Goal: Information Seeking & Learning: Compare options

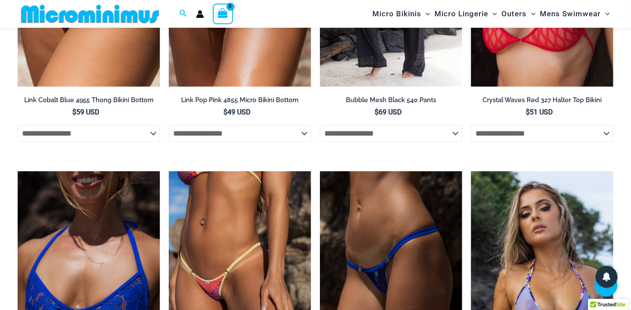
scroll to position [1226, 0]
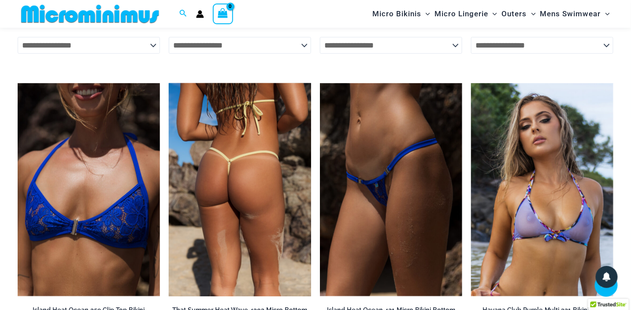
click at [245, 183] on img at bounding box center [240, 190] width 142 height 214
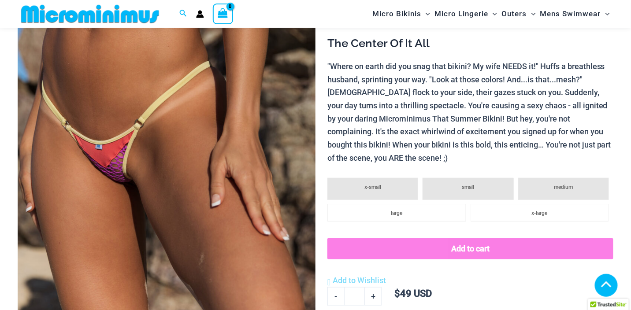
scroll to position [168, 0]
click at [114, 164] on img at bounding box center [167, 135] width 298 height 447
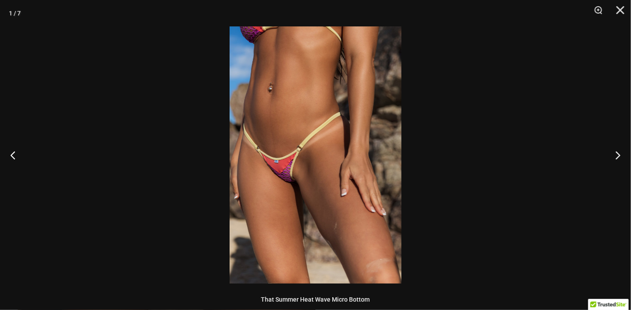
click at [283, 175] on img at bounding box center [316, 154] width 172 height 257
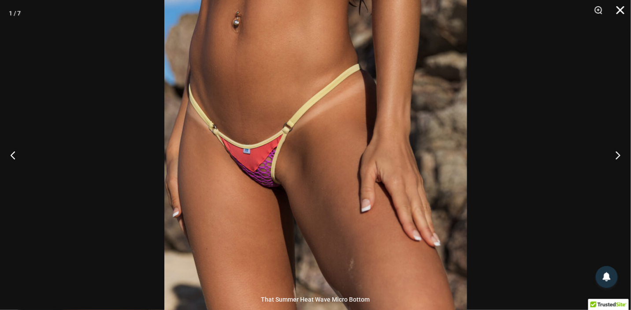
click at [619, 9] on button "Close" at bounding box center [617, 13] width 22 height 26
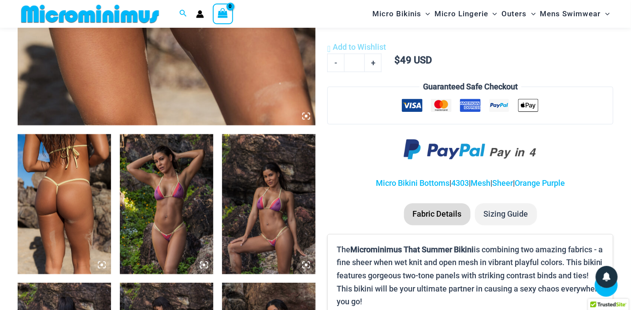
scroll to position [433, 0]
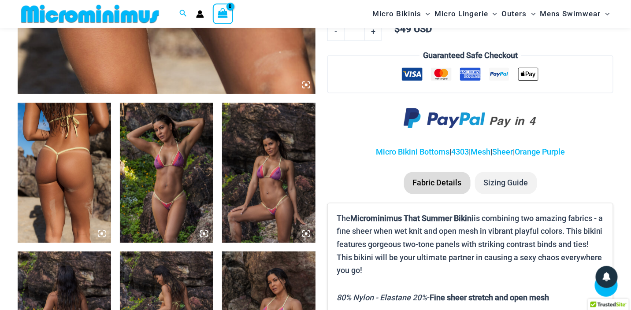
click at [268, 207] on img at bounding box center [268, 173] width 93 height 140
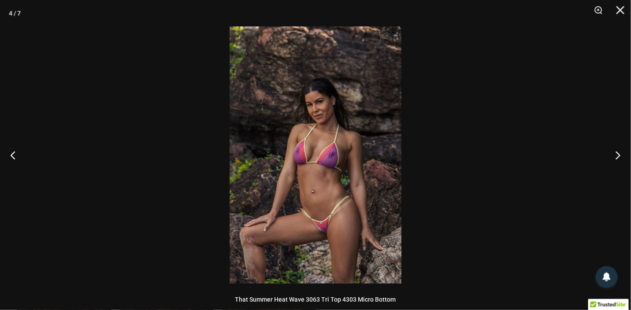
click at [318, 204] on img at bounding box center [316, 154] width 172 height 257
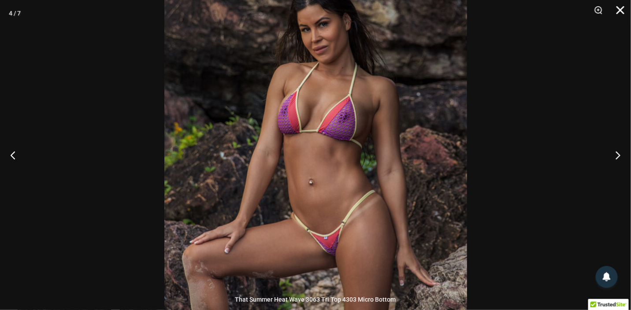
click at [625, 12] on button "Close" at bounding box center [617, 13] width 22 height 26
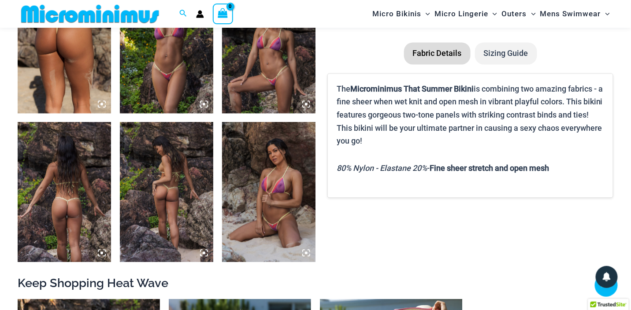
scroll to position [609, 0]
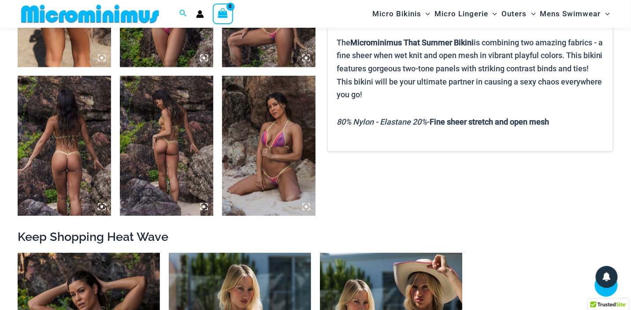
click at [269, 177] on img at bounding box center [268, 146] width 93 height 140
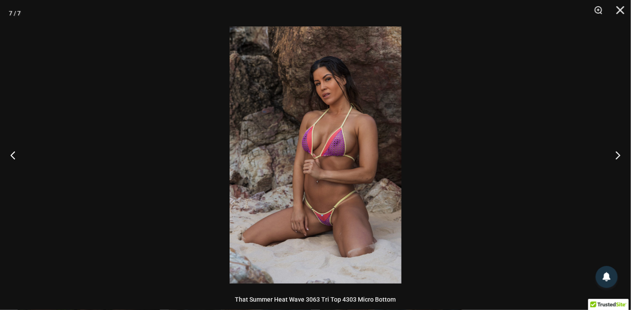
click at [320, 151] on img at bounding box center [316, 154] width 172 height 257
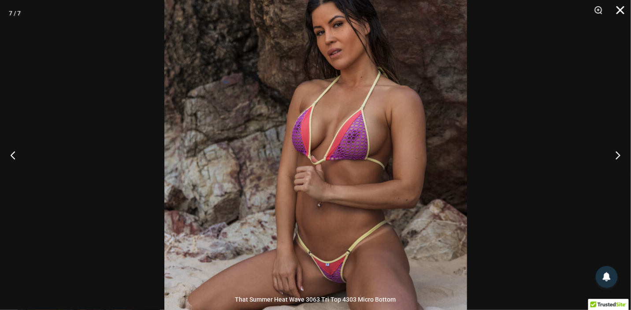
click at [619, 9] on button "Close" at bounding box center [617, 13] width 22 height 26
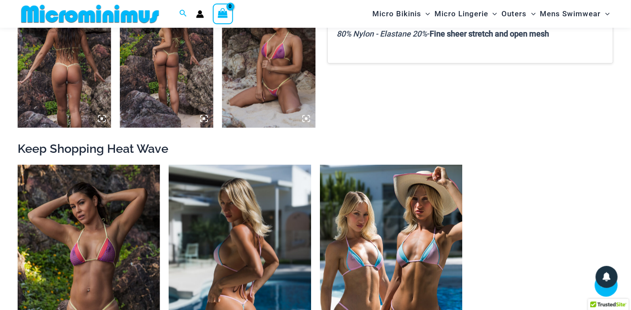
scroll to position [785, 0]
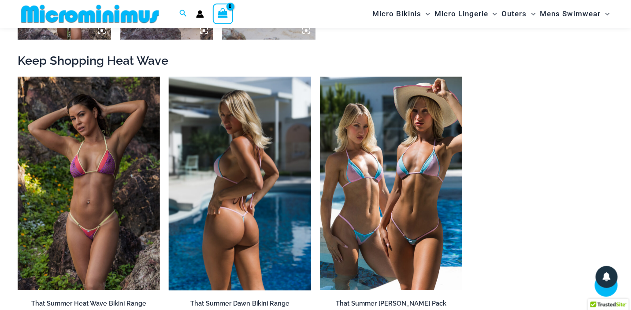
click at [237, 214] on img at bounding box center [240, 184] width 142 height 214
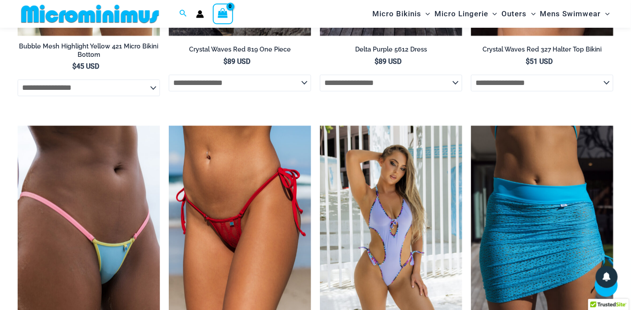
scroll to position [1667, 0]
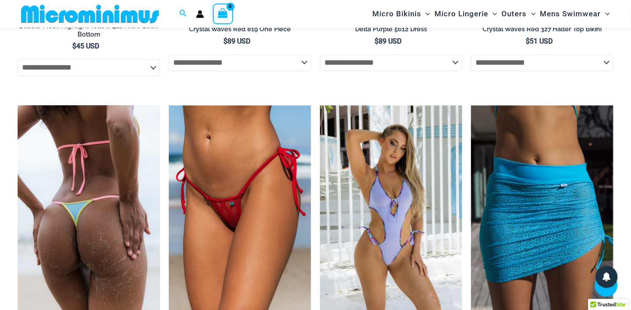
click at [118, 215] on img at bounding box center [89, 212] width 142 height 214
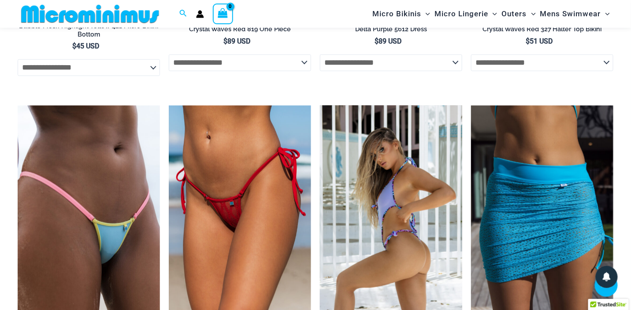
click at [384, 214] on img at bounding box center [391, 212] width 142 height 214
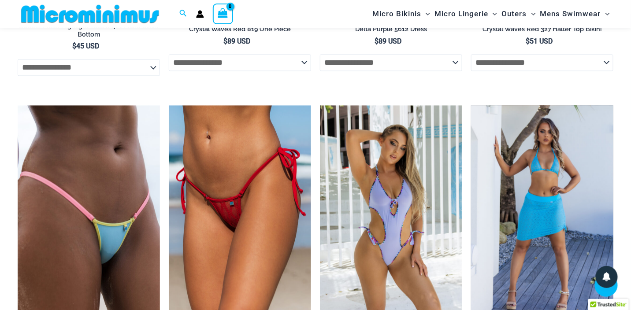
click at [524, 189] on img at bounding box center [542, 212] width 142 height 214
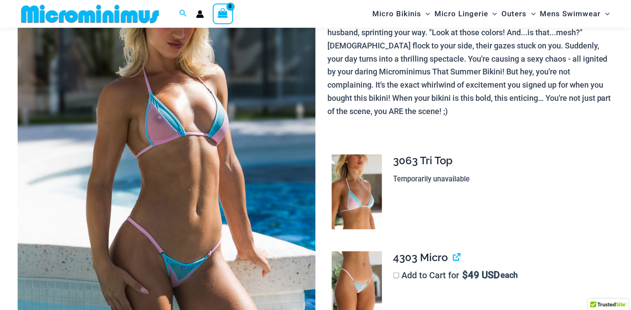
scroll to position [169, 0]
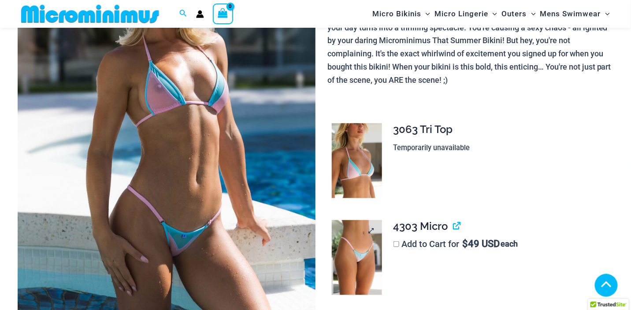
click at [357, 248] on img at bounding box center [357, 257] width 50 height 75
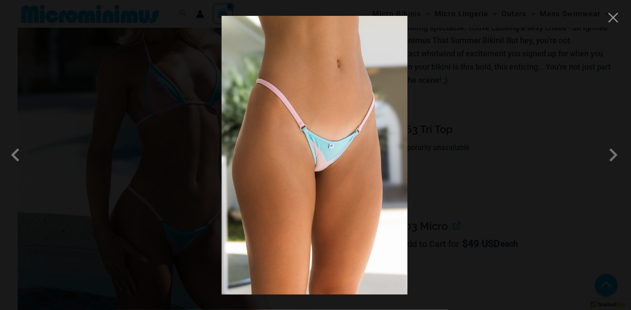
click at [353, 170] on img at bounding box center [315, 155] width 186 height 279
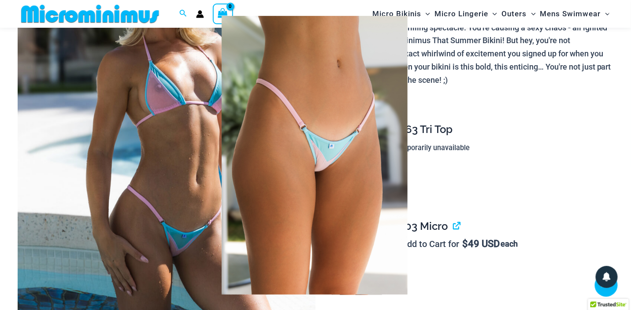
click at [290, 128] on img at bounding box center [315, 155] width 186 height 279
click at [512, 105] on div at bounding box center [315, 155] width 631 height 310
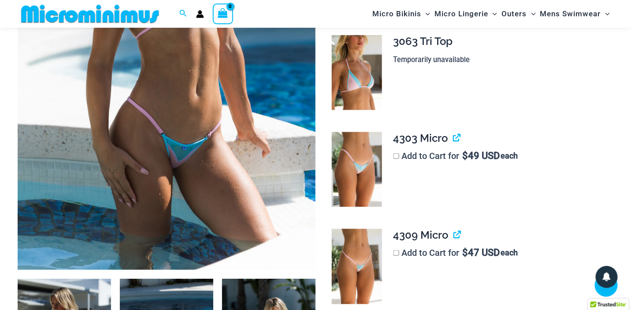
scroll to position [345, 0]
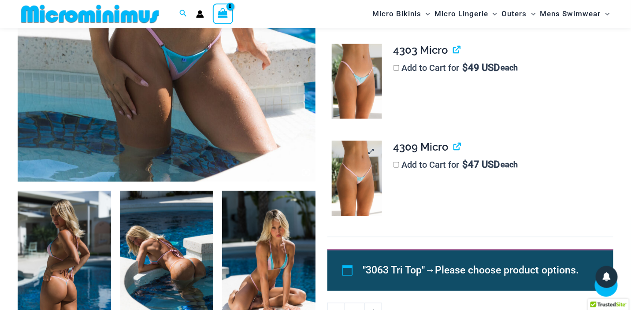
click at [352, 177] on img at bounding box center [357, 178] width 50 height 75
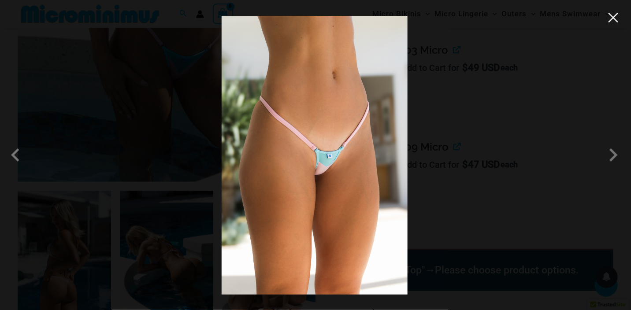
click at [619, 19] on button "Close" at bounding box center [613, 17] width 13 height 13
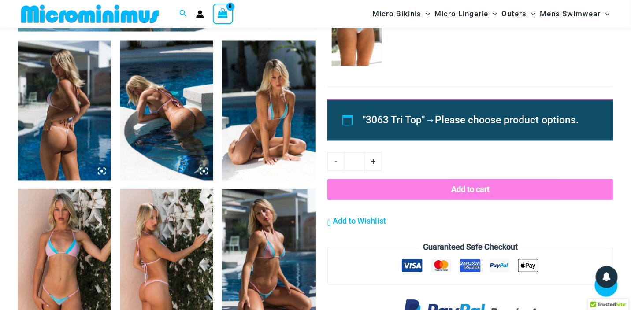
scroll to position [521, 0]
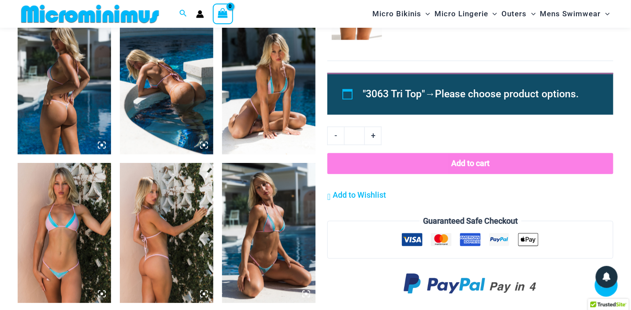
click at [56, 109] on img at bounding box center [64, 85] width 93 height 140
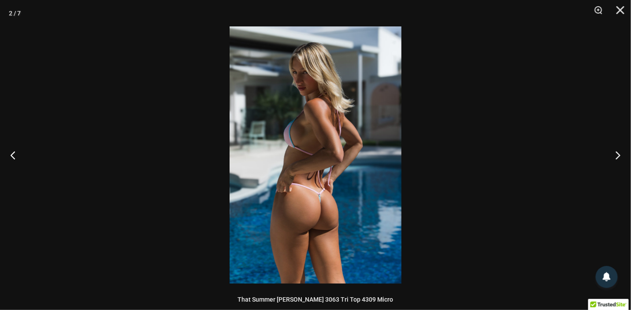
click at [332, 172] on img at bounding box center [316, 154] width 172 height 257
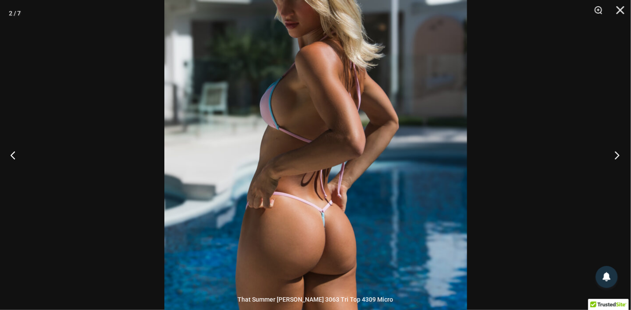
click at [616, 155] on button "Next" at bounding box center [614, 155] width 33 height 44
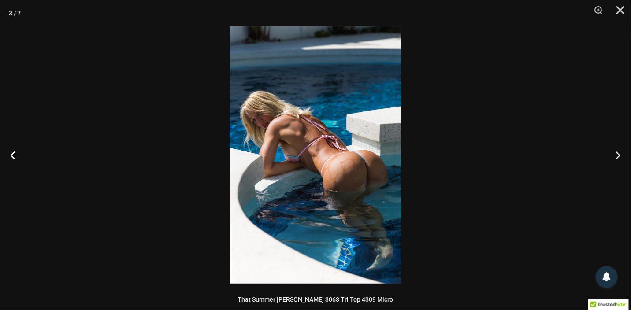
click at [363, 149] on img at bounding box center [316, 154] width 172 height 257
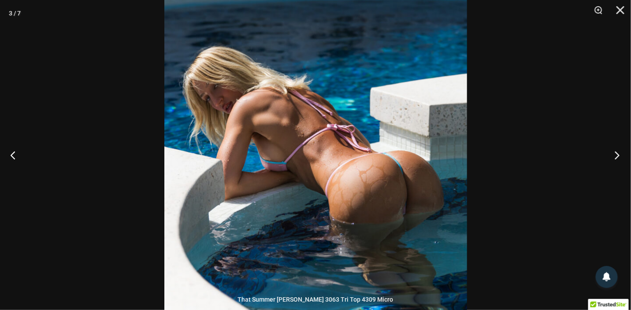
click at [615, 151] on button "Next" at bounding box center [614, 155] width 33 height 44
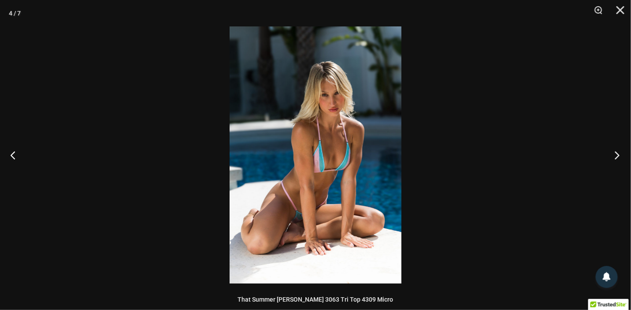
click at [615, 151] on button "Next" at bounding box center [614, 155] width 33 height 44
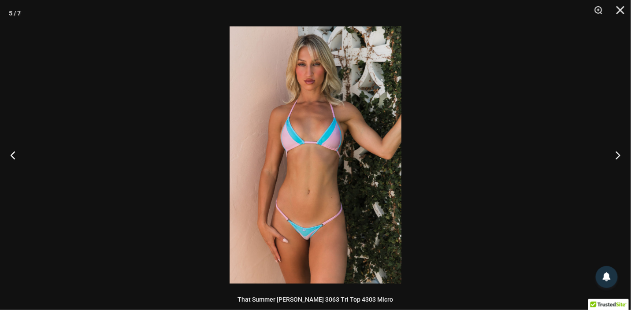
click at [293, 175] on img at bounding box center [316, 154] width 172 height 257
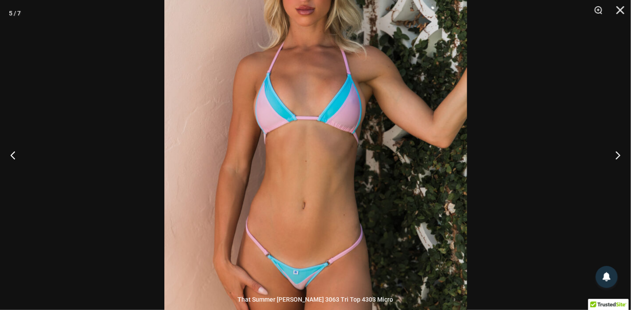
click at [293, 175] on img at bounding box center [315, 140] width 303 height 454
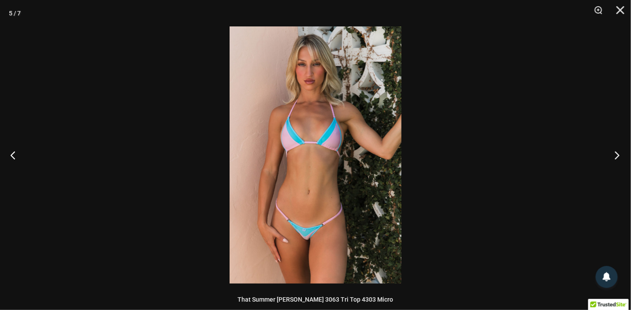
click at [618, 154] on button "Next" at bounding box center [614, 155] width 33 height 44
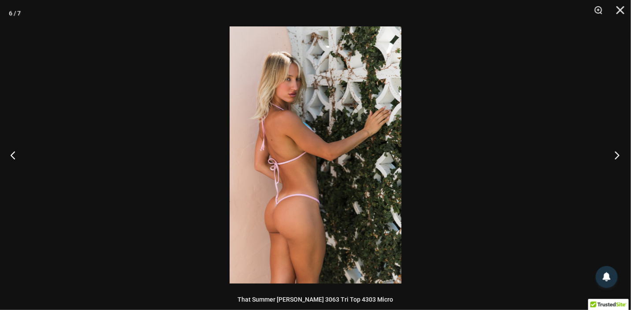
click at [616, 154] on button "Next" at bounding box center [614, 155] width 33 height 44
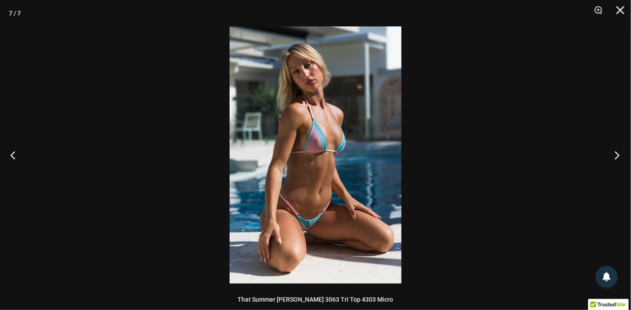
click at [616, 154] on button "Next" at bounding box center [614, 155] width 33 height 44
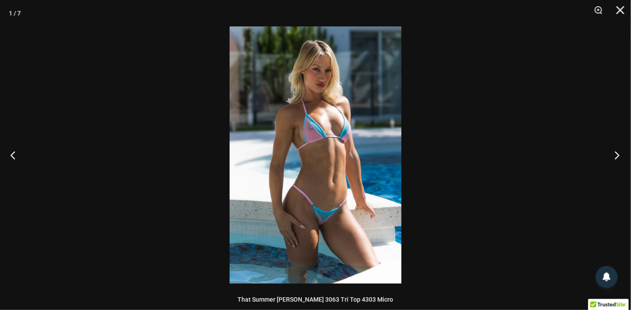
click at [616, 154] on button "Next" at bounding box center [614, 155] width 33 height 44
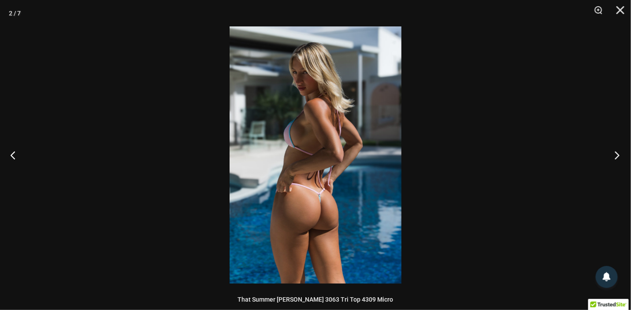
click at [616, 154] on button "Next" at bounding box center [614, 155] width 33 height 44
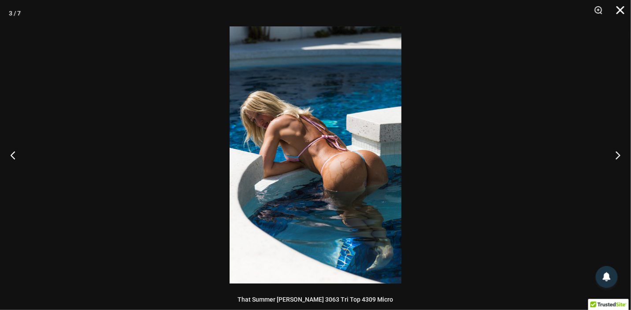
click at [625, 7] on button "Close" at bounding box center [617, 13] width 22 height 26
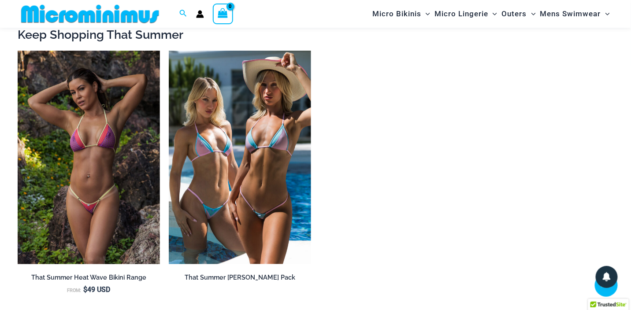
scroll to position [962, 0]
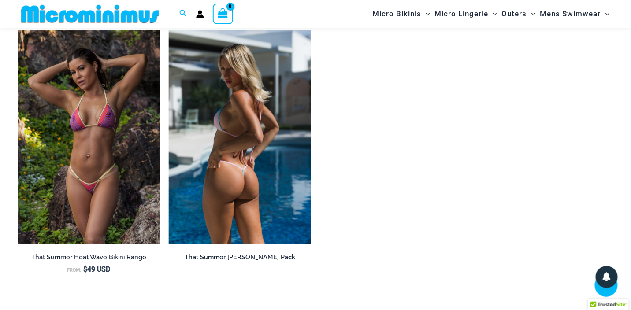
click at [245, 146] on img at bounding box center [240, 137] width 142 height 214
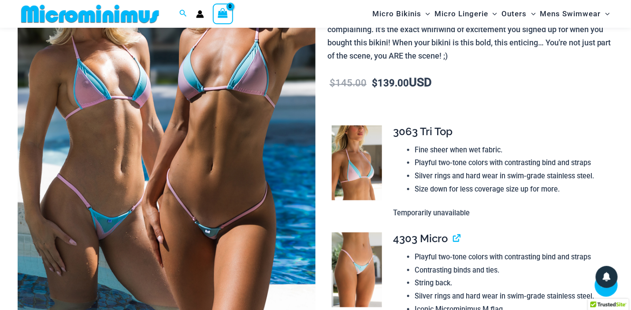
scroll to position [169, 0]
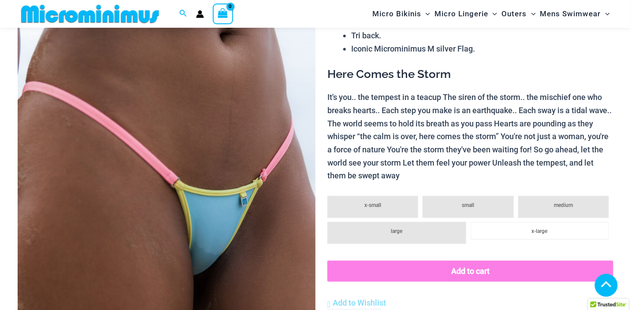
scroll to position [168, 0]
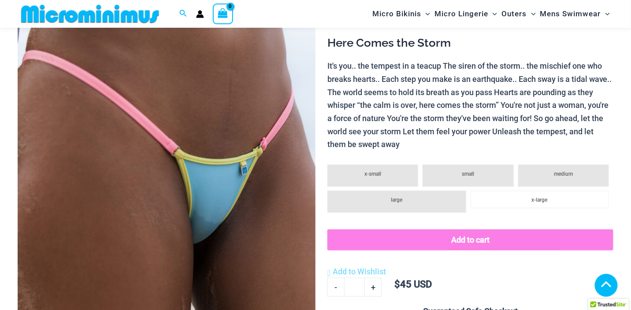
click at [178, 200] on img at bounding box center [167, 135] width 298 height 447
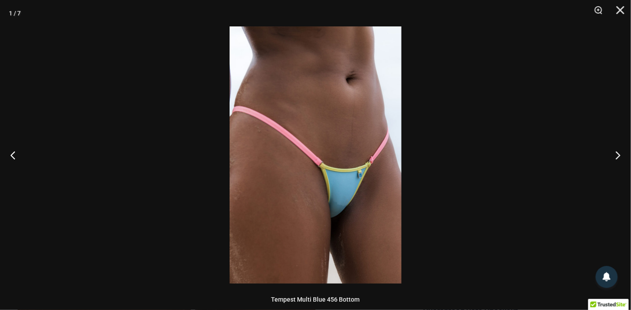
click at [323, 196] on img at bounding box center [316, 154] width 172 height 257
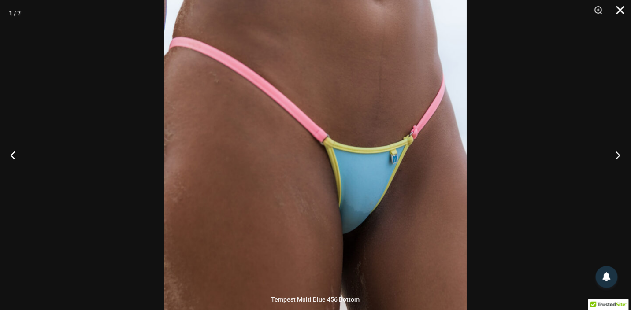
click at [623, 10] on button "Close" at bounding box center [617, 13] width 22 height 26
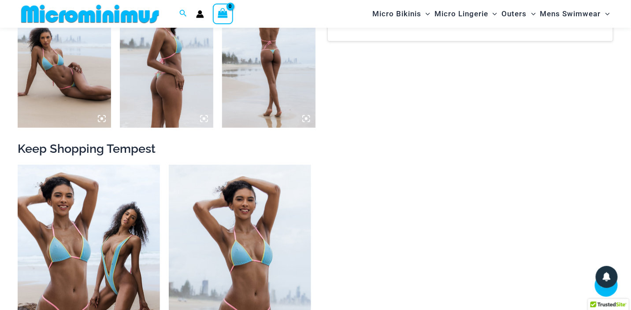
scroll to position [785, 0]
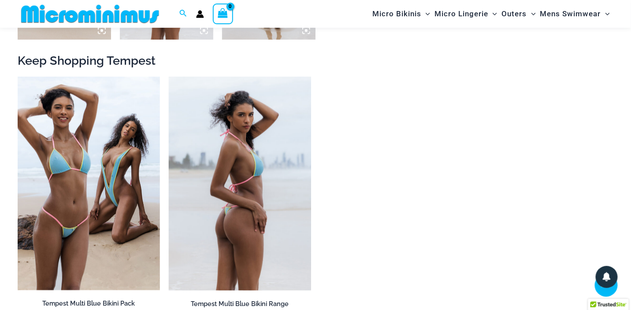
click at [251, 219] on img at bounding box center [240, 184] width 142 height 214
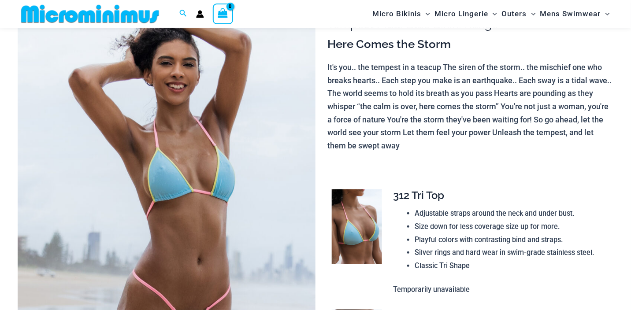
scroll to position [171, 0]
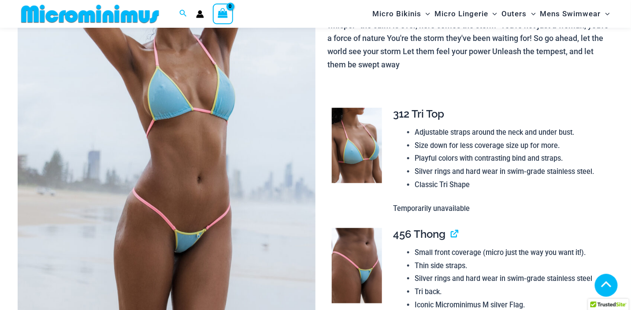
click at [215, 238] on img at bounding box center [167, 132] width 298 height 447
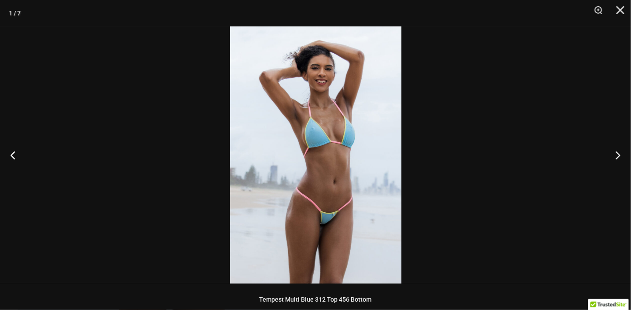
click at [328, 203] on img at bounding box center [315, 154] width 171 height 257
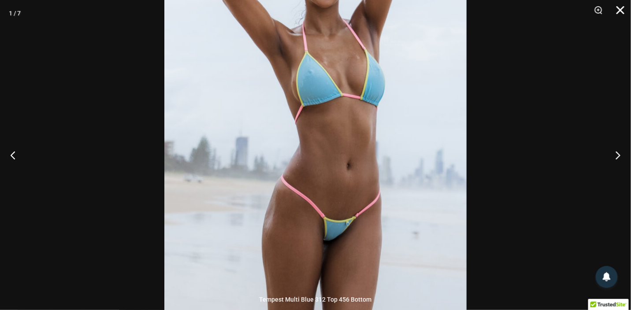
click at [619, 8] on button "Close" at bounding box center [617, 13] width 22 height 26
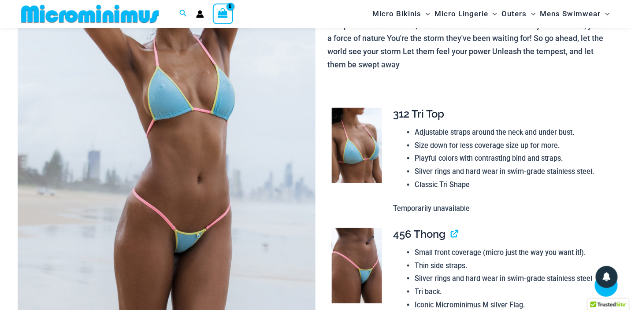
click at [357, 242] on img at bounding box center [357, 265] width 50 height 75
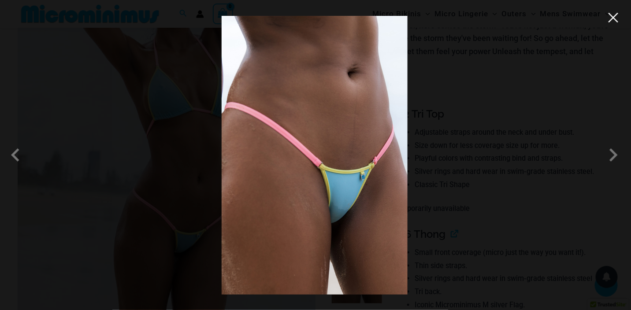
click at [618, 21] on button "Close" at bounding box center [613, 17] width 13 height 13
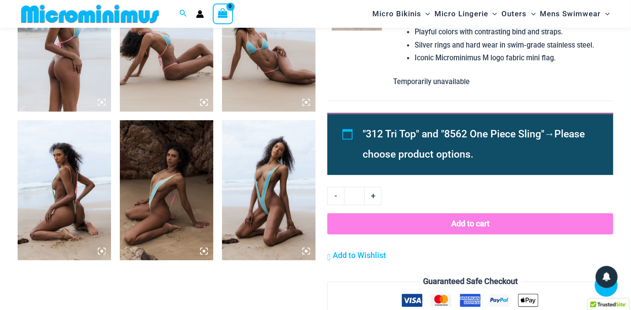
scroll to position [612, 0]
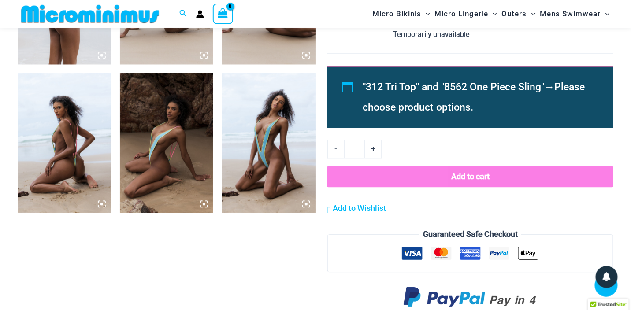
click at [256, 171] on img at bounding box center [268, 143] width 93 height 140
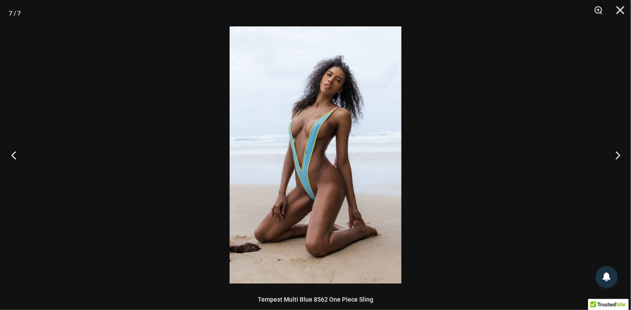
click at [18, 152] on button "Previous" at bounding box center [16, 155] width 33 height 44
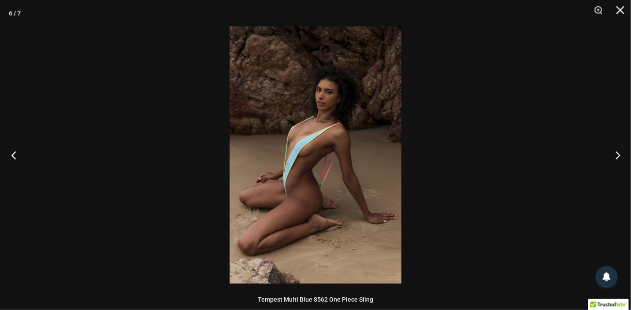
click at [18, 152] on button "Previous" at bounding box center [16, 155] width 33 height 44
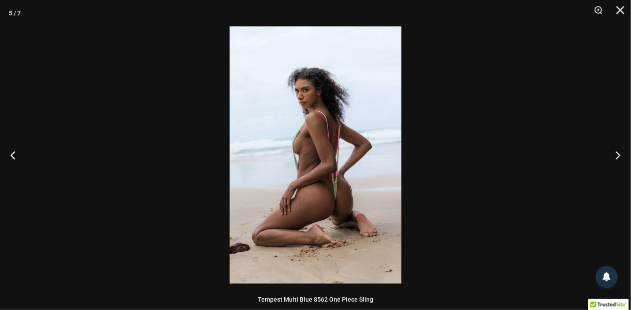
click at [374, 221] on img at bounding box center [316, 154] width 172 height 257
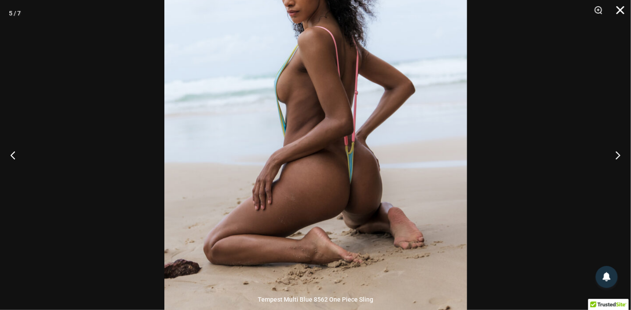
click at [622, 7] on button "Close" at bounding box center [617, 13] width 22 height 26
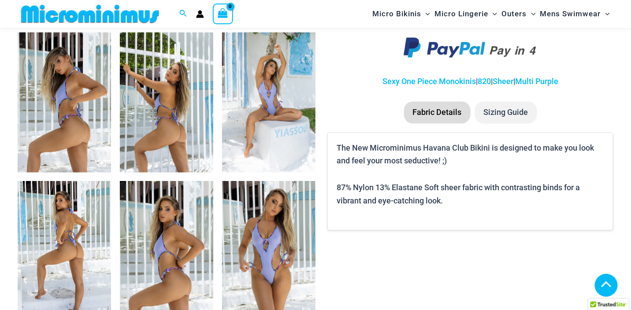
scroll to position [521, 0]
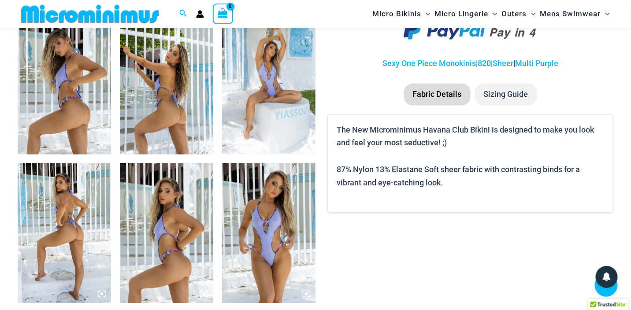
click at [276, 257] on img at bounding box center [268, 234] width 93 height 140
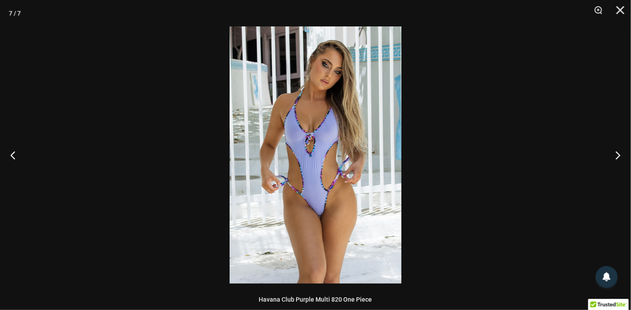
click at [333, 197] on img at bounding box center [316, 154] width 172 height 257
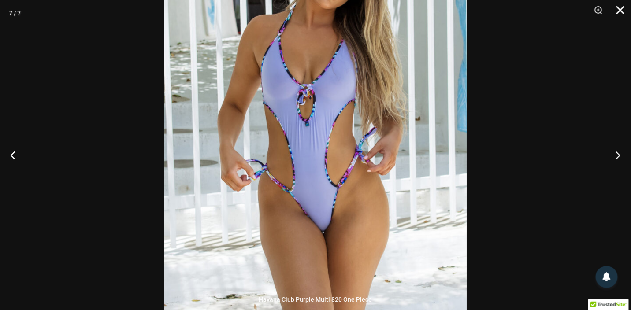
click at [620, 8] on button "Close" at bounding box center [617, 13] width 22 height 26
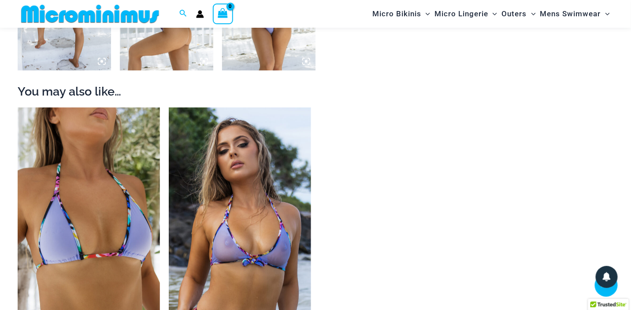
scroll to position [786, 0]
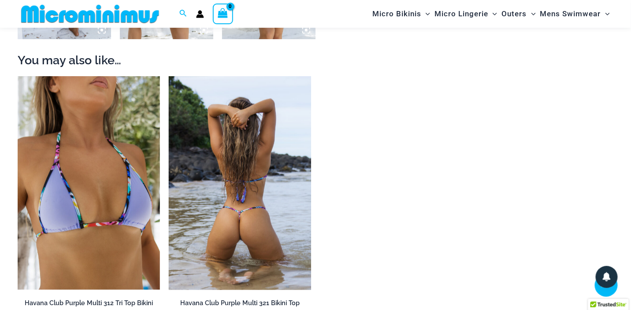
click at [232, 225] on img at bounding box center [240, 183] width 142 height 214
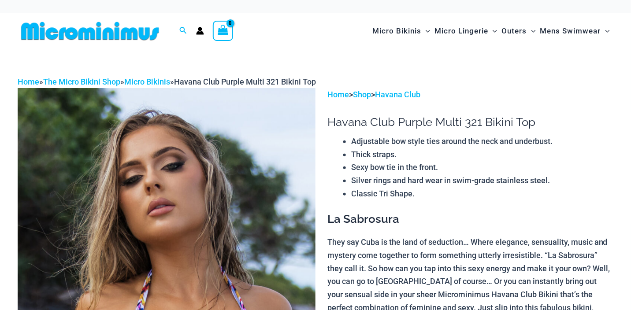
scroll to position [176, 0]
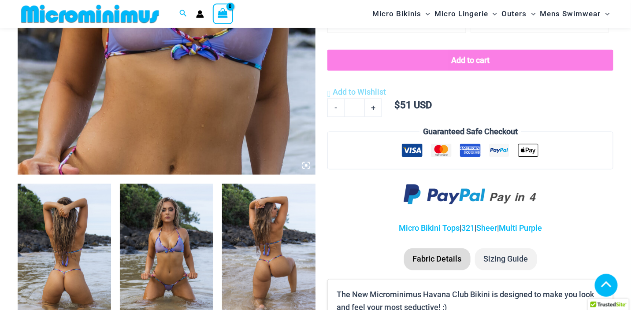
click at [172, 243] on img at bounding box center [166, 254] width 93 height 140
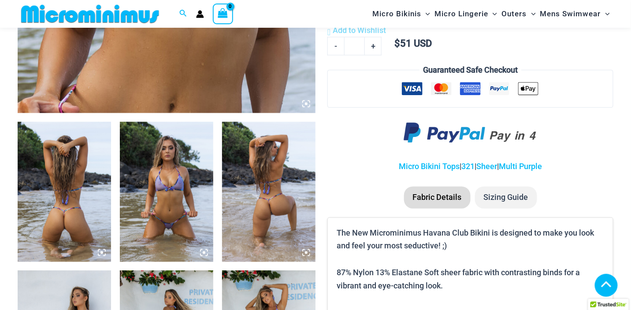
scroll to position [440, 0]
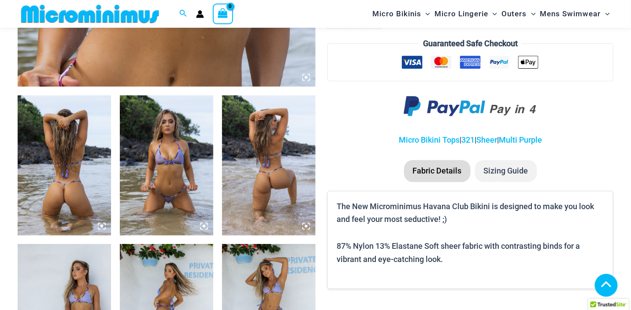
click at [276, 178] on img at bounding box center [268, 166] width 93 height 140
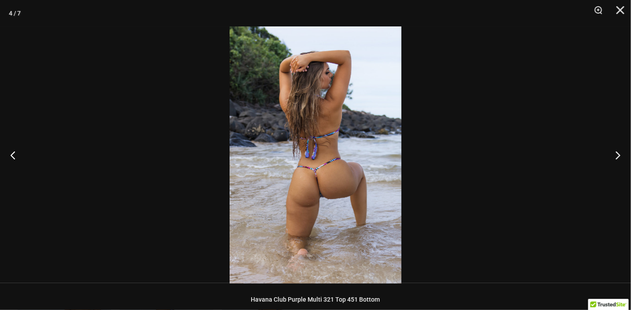
click at [333, 186] on img at bounding box center [316, 154] width 172 height 257
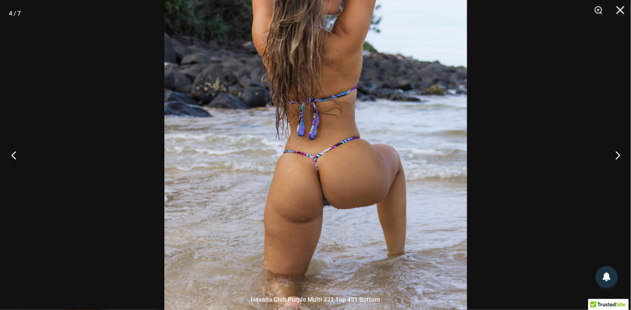
click at [18, 155] on button "Previous" at bounding box center [16, 155] width 33 height 44
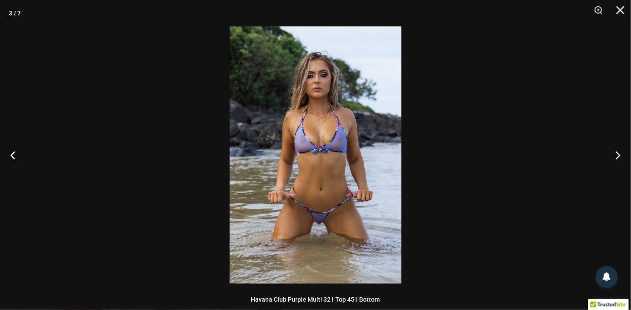
click at [326, 220] on img at bounding box center [316, 154] width 172 height 257
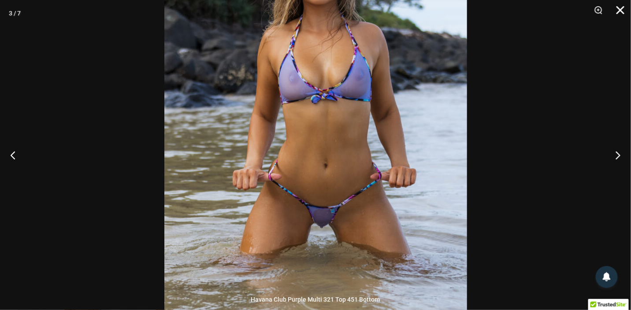
click at [619, 7] on button "Close" at bounding box center [617, 13] width 22 height 26
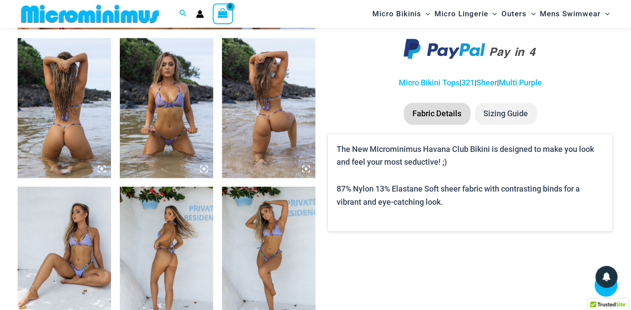
scroll to position [529, 0]
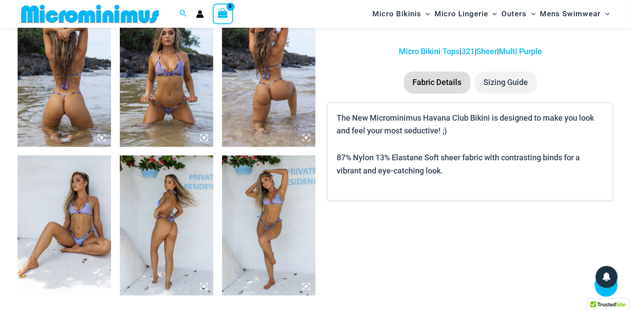
click at [89, 230] on img at bounding box center [64, 226] width 93 height 140
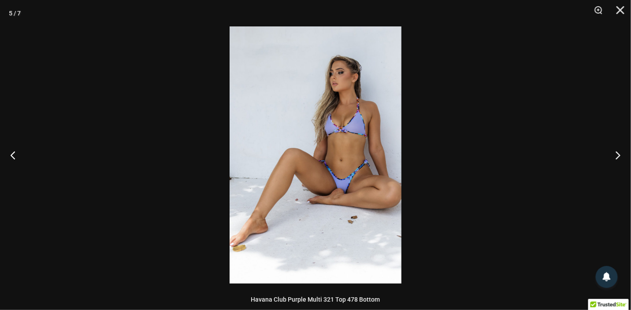
click at [299, 180] on img at bounding box center [316, 154] width 172 height 257
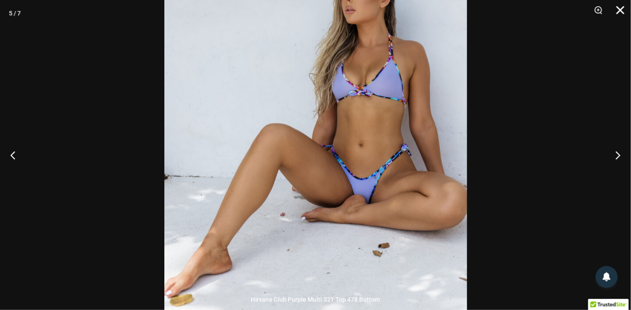
click at [622, 11] on button "Close" at bounding box center [617, 13] width 22 height 26
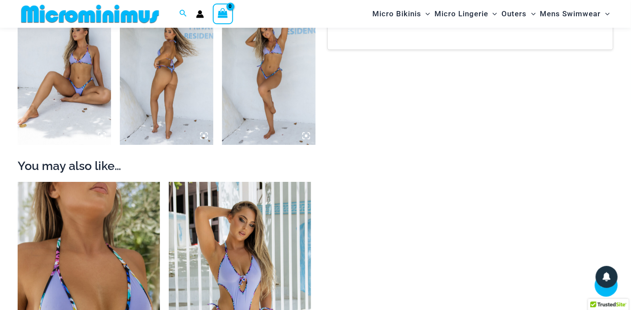
scroll to position [793, 0]
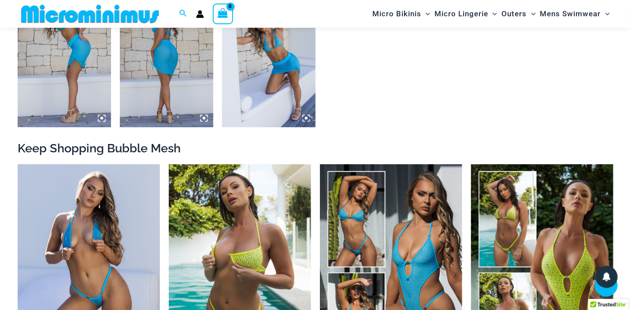
scroll to position [786, 0]
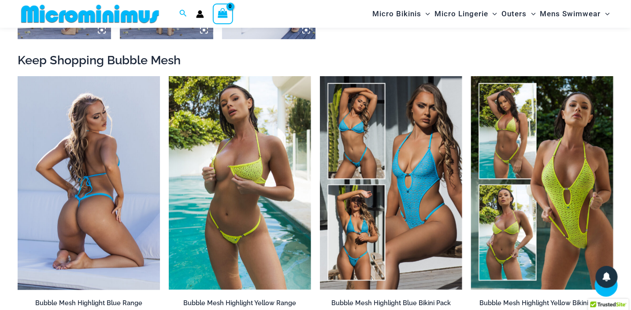
click at [123, 180] on img at bounding box center [89, 183] width 142 height 214
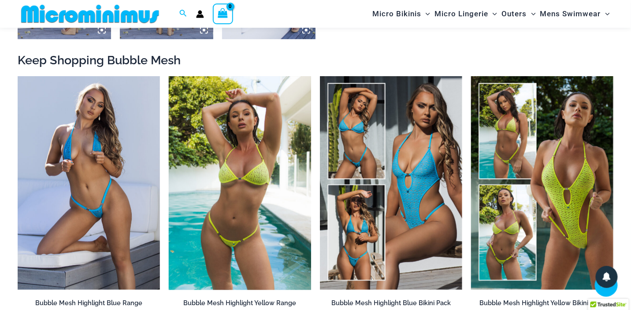
click at [242, 180] on img at bounding box center [240, 183] width 142 height 214
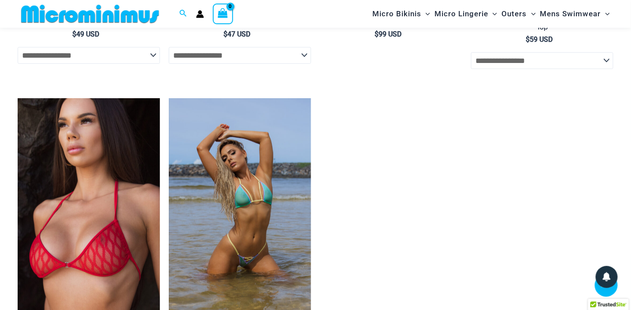
scroll to position [2461, 0]
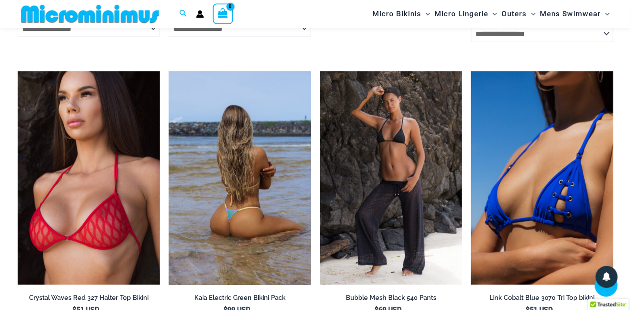
click at [268, 212] on img at bounding box center [240, 178] width 142 height 214
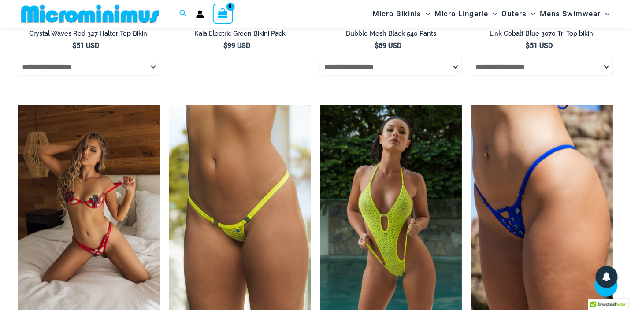
scroll to position [2813, 0]
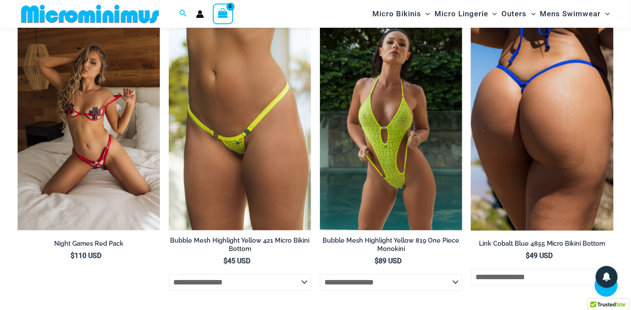
click at [517, 143] on img at bounding box center [542, 124] width 142 height 214
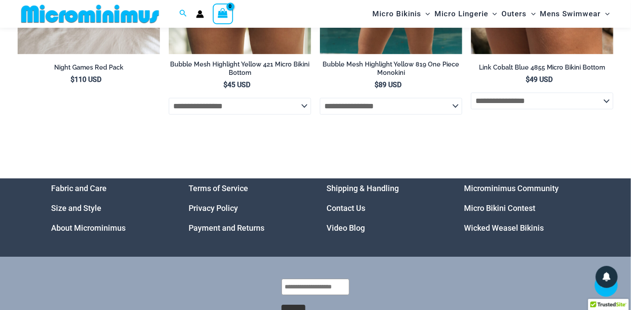
scroll to position [2901, 0]
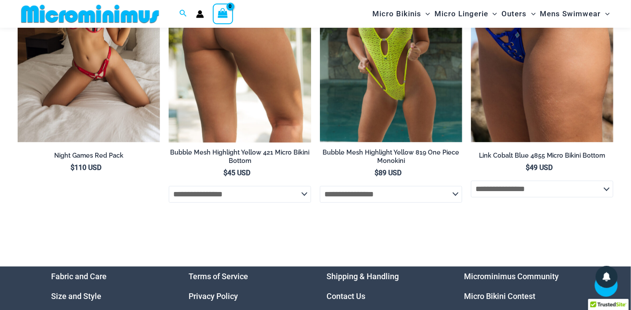
click at [246, 77] on img at bounding box center [240, 36] width 142 height 214
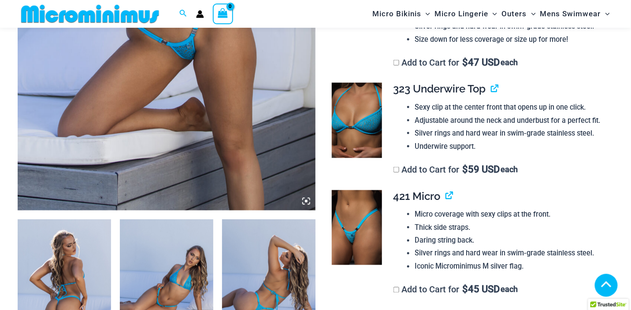
scroll to position [344, 0]
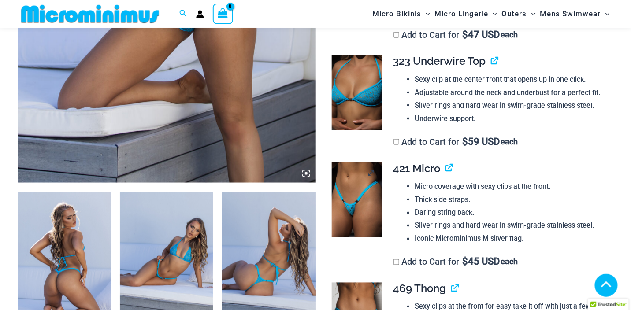
click at [351, 198] on img at bounding box center [357, 200] width 50 height 75
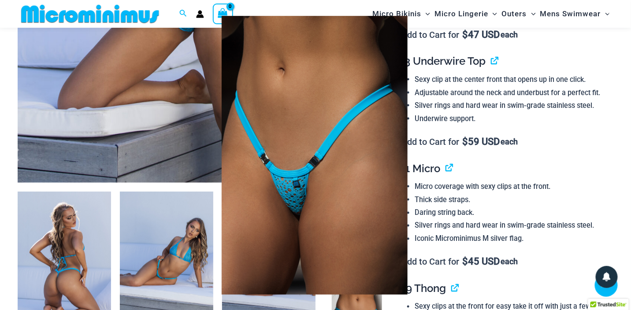
click at [304, 175] on img at bounding box center [315, 155] width 186 height 279
click at [510, 156] on div at bounding box center [315, 155] width 631 height 310
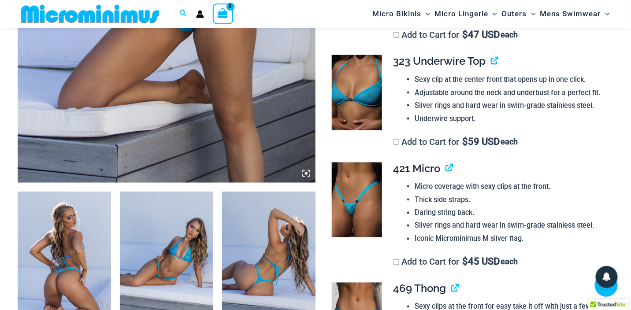
scroll to position [432, 0]
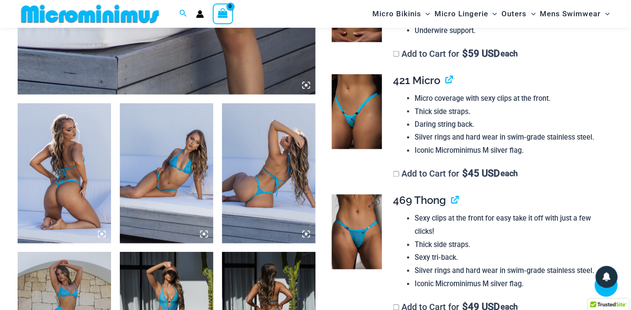
click at [367, 227] on img at bounding box center [357, 232] width 50 height 75
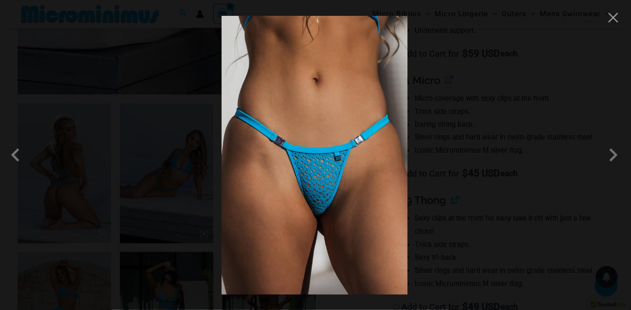
click at [327, 183] on img at bounding box center [315, 155] width 186 height 279
click at [608, 19] on button "Close" at bounding box center [613, 17] width 13 height 13
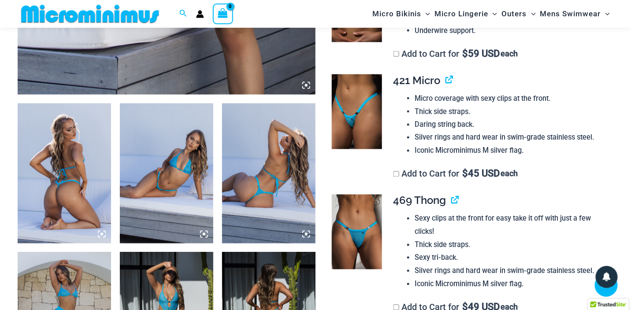
click at [264, 191] on img at bounding box center [268, 174] width 93 height 140
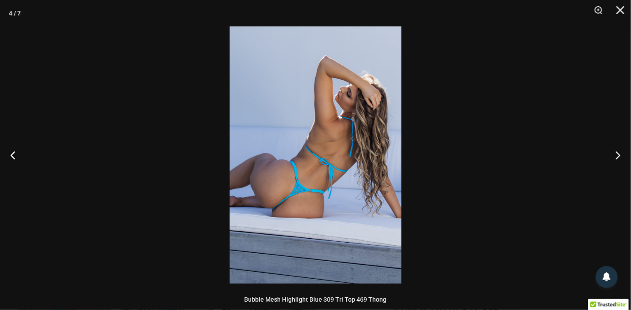
click at [287, 180] on img at bounding box center [316, 154] width 172 height 257
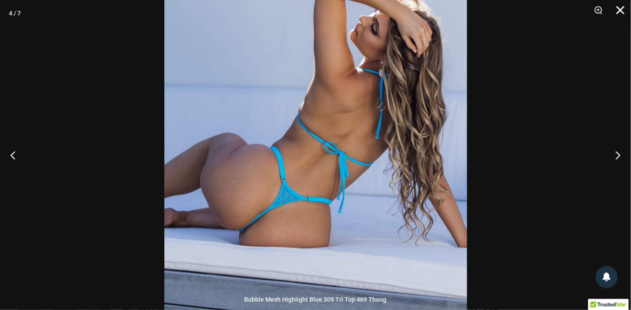
click at [625, 7] on button "Close" at bounding box center [617, 13] width 22 height 26
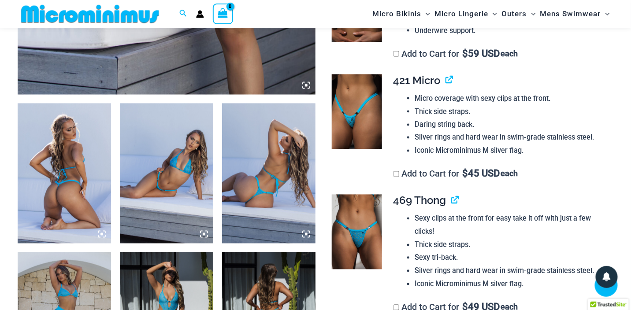
scroll to position [520, 0]
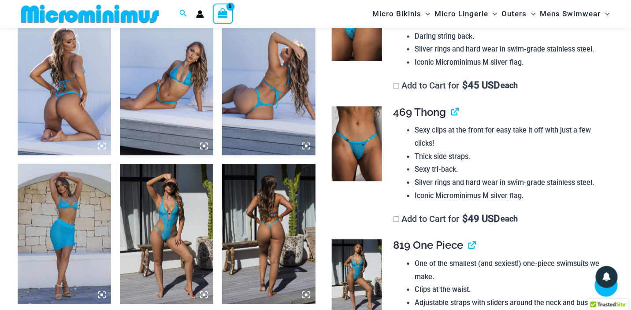
click at [166, 233] on img at bounding box center [166, 234] width 93 height 140
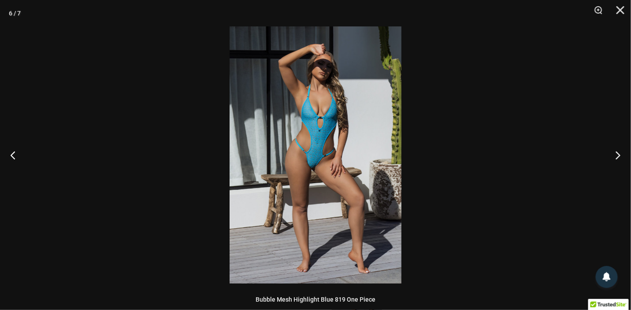
click at [275, 180] on img at bounding box center [316, 154] width 172 height 257
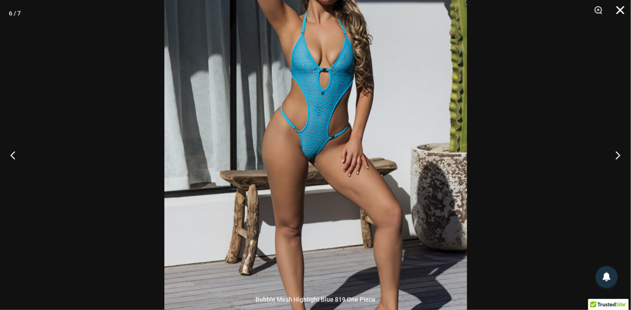
click at [622, 12] on button "Close" at bounding box center [617, 13] width 22 height 26
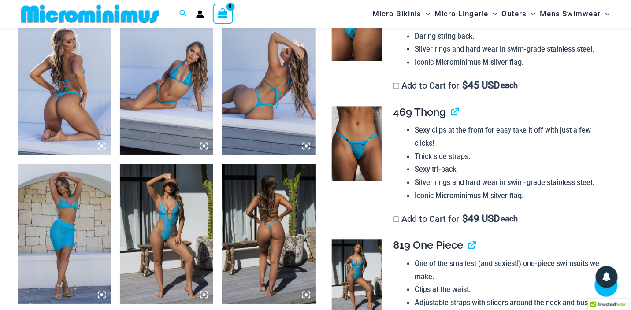
click at [264, 227] on img at bounding box center [268, 234] width 93 height 140
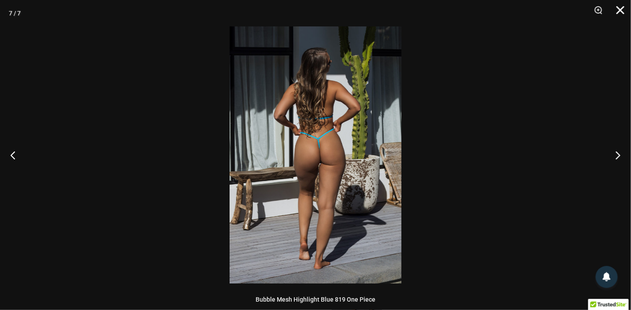
click at [620, 10] on button "Close" at bounding box center [617, 13] width 22 height 26
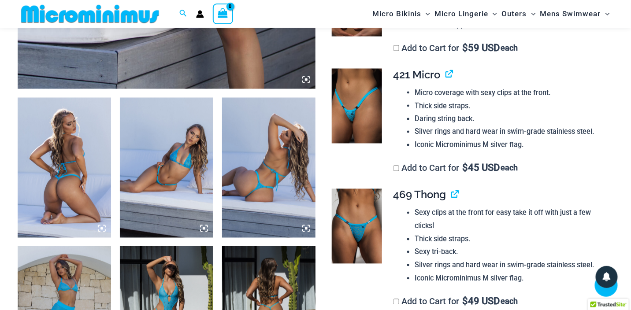
scroll to position [432, 0]
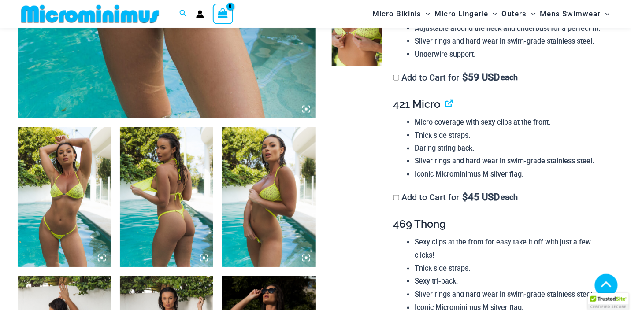
scroll to position [440, 0]
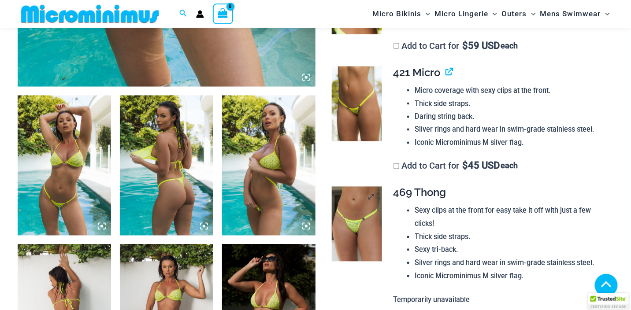
click at [351, 222] on img at bounding box center [357, 224] width 50 height 75
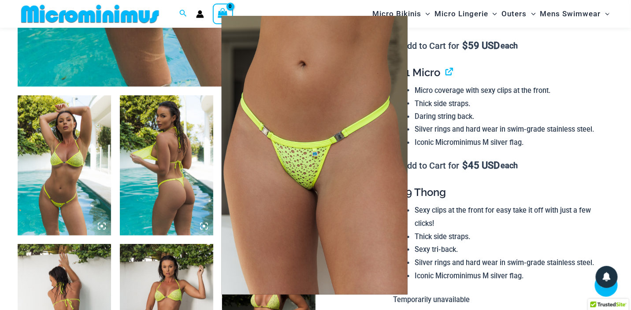
click at [584, 87] on div at bounding box center [315, 155] width 631 height 310
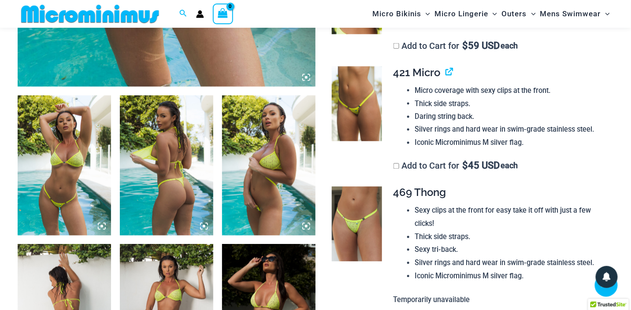
click at [269, 197] on img at bounding box center [268, 166] width 93 height 140
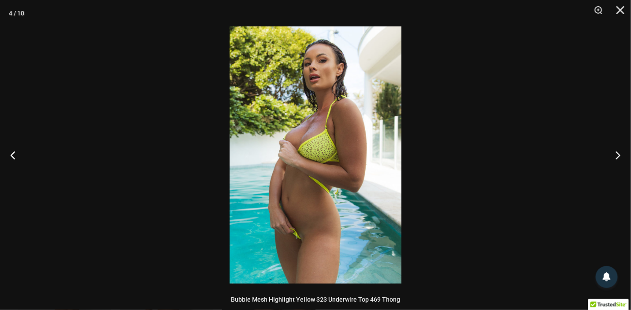
click at [285, 226] on img at bounding box center [316, 154] width 172 height 257
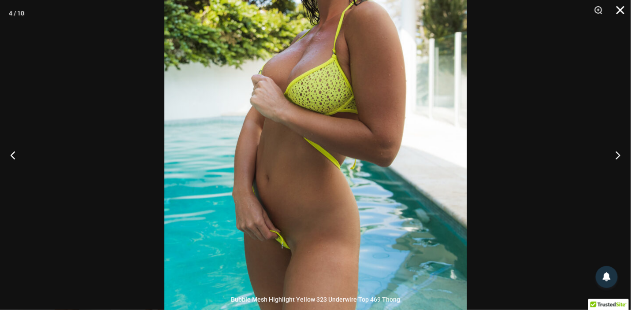
click at [625, 10] on button "Close" at bounding box center [617, 13] width 22 height 26
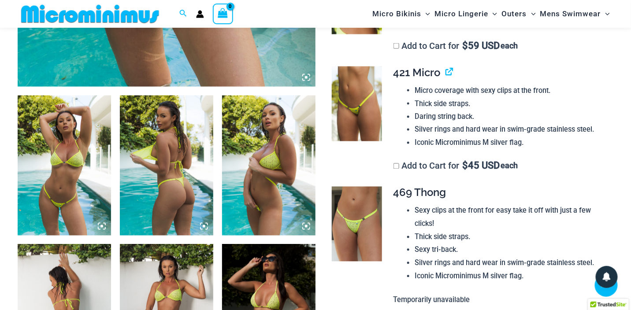
click at [188, 203] on img at bounding box center [166, 166] width 93 height 140
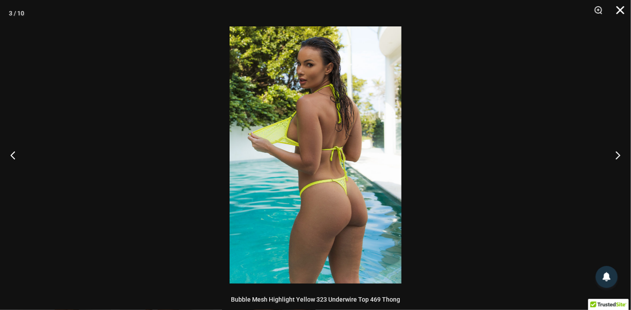
click at [621, 11] on button "Close" at bounding box center [617, 13] width 22 height 26
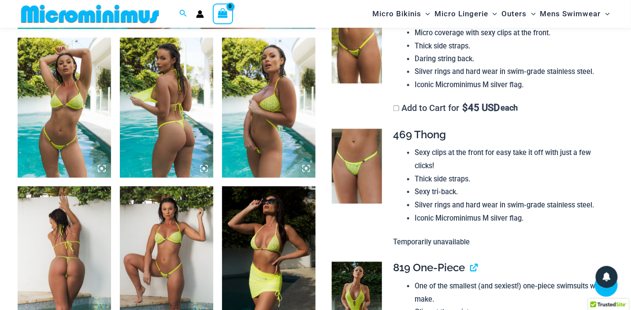
scroll to position [528, 0]
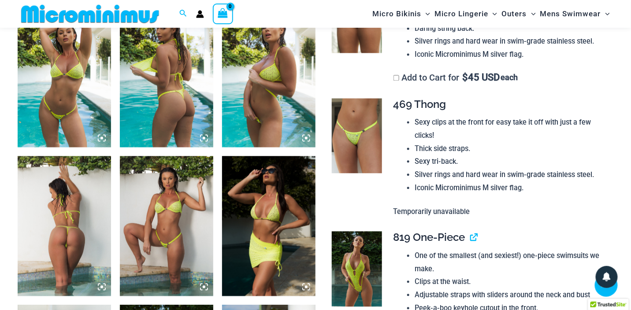
click at [73, 234] on img at bounding box center [64, 226] width 93 height 140
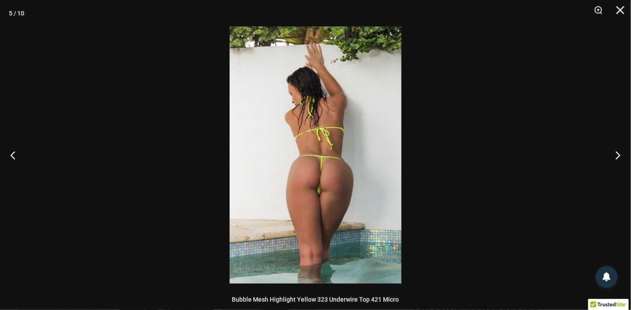
click at [299, 188] on img at bounding box center [316, 154] width 172 height 257
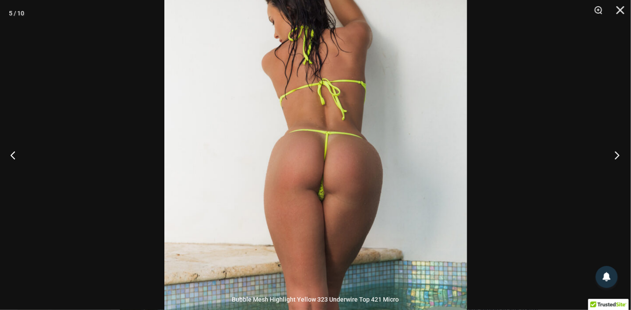
click at [618, 152] on button "Next" at bounding box center [614, 155] width 33 height 44
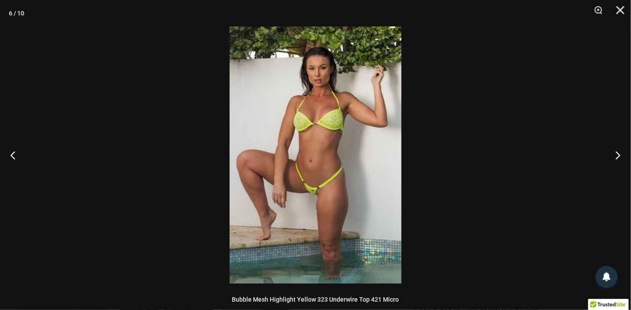
click at [320, 192] on img at bounding box center [316, 154] width 172 height 257
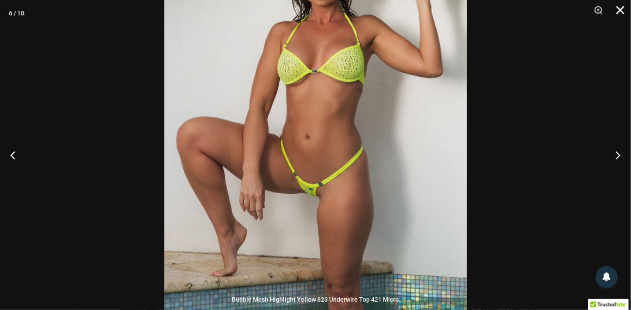
click at [621, 9] on button "Close" at bounding box center [617, 13] width 22 height 26
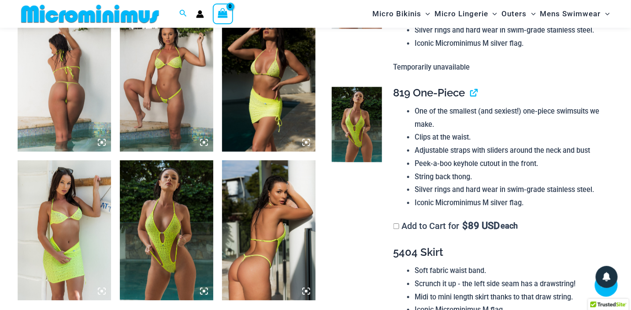
scroll to position [705, 0]
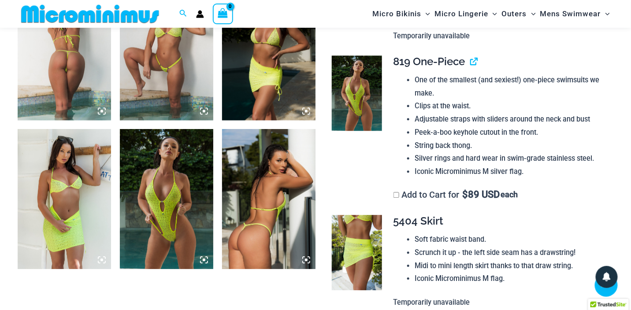
click at [172, 232] on img at bounding box center [166, 199] width 93 height 140
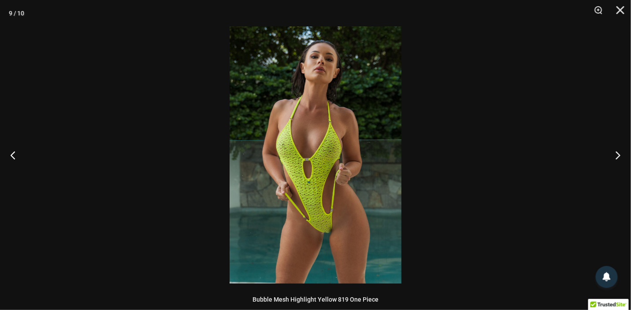
click at [333, 196] on img at bounding box center [316, 154] width 172 height 257
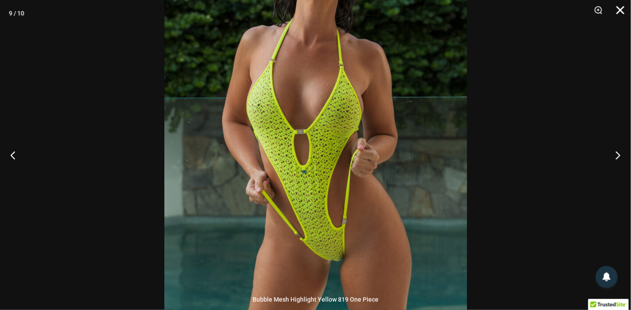
click at [621, 10] on button "Close" at bounding box center [617, 13] width 22 height 26
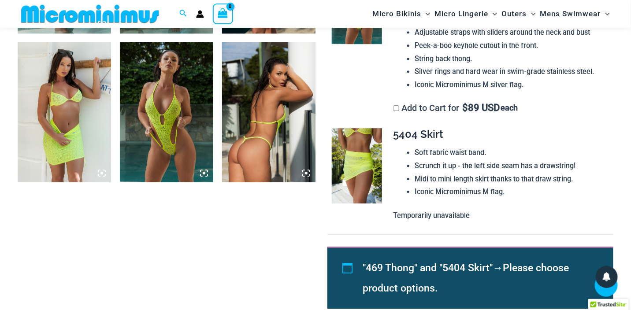
scroll to position [881, 0]
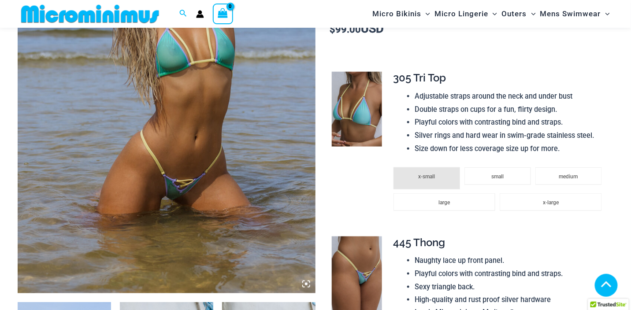
scroll to position [263, 0]
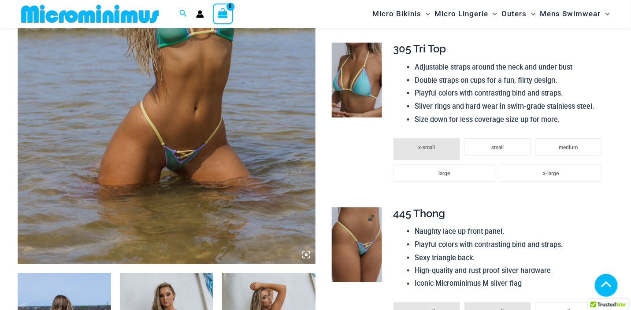
click at [368, 254] on img at bounding box center [357, 245] width 50 height 75
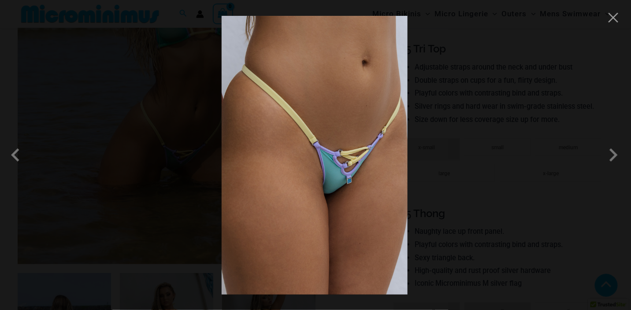
click at [338, 178] on img at bounding box center [315, 155] width 186 height 279
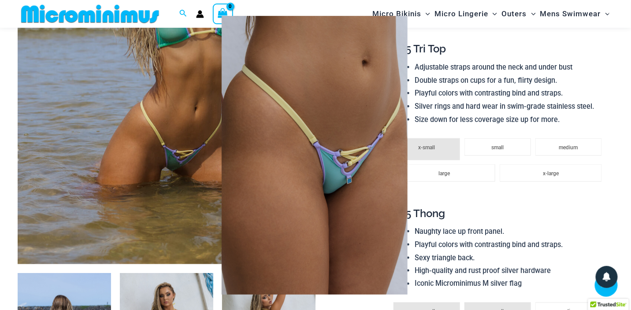
click at [599, 205] on div at bounding box center [315, 155] width 631 height 310
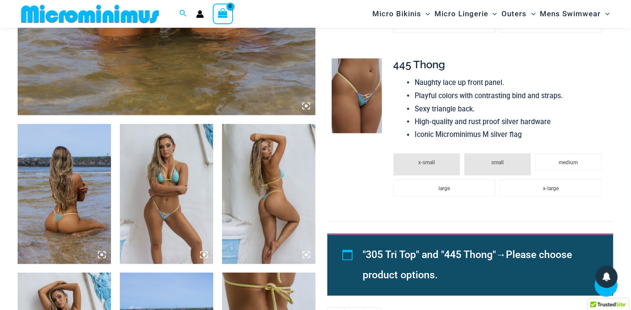
scroll to position [439, 0]
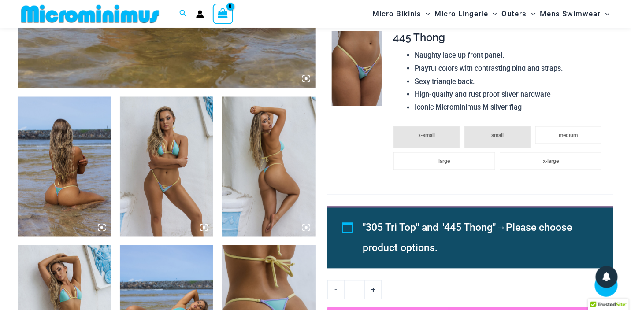
click at [168, 190] on img at bounding box center [166, 167] width 93 height 140
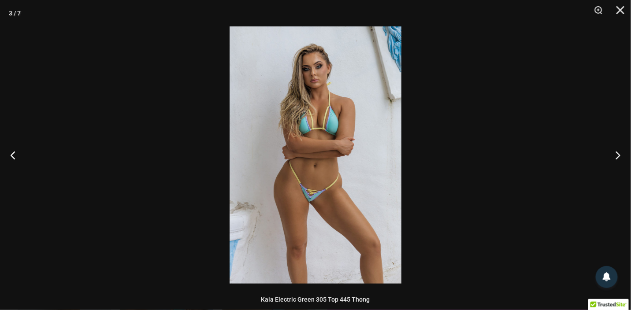
click at [306, 201] on img at bounding box center [316, 154] width 172 height 257
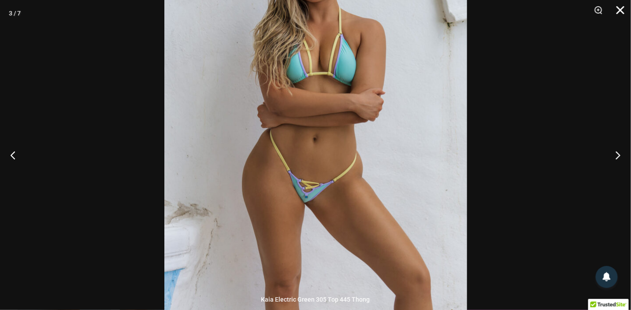
click at [621, 11] on button "Close" at bounding box center [617, 13] width 22 height 26
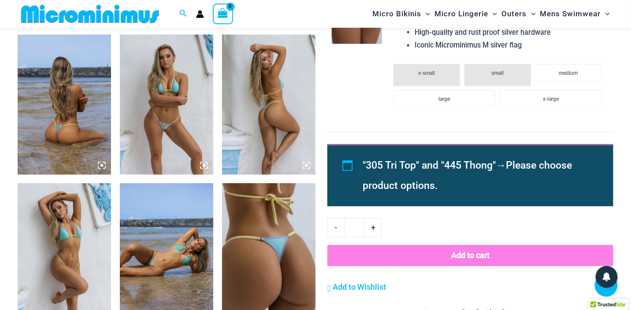
scroll to position [527, 0]
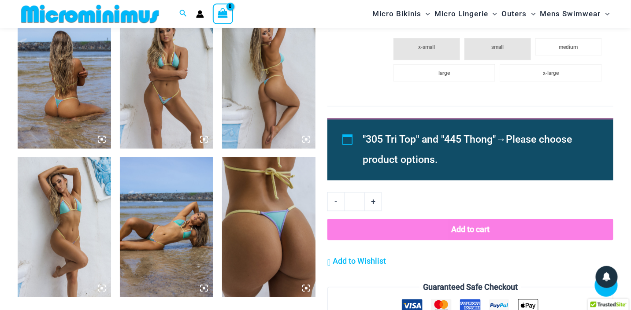
click at [167, 241] on img at bounding box center [166, 228] width 93 height 140
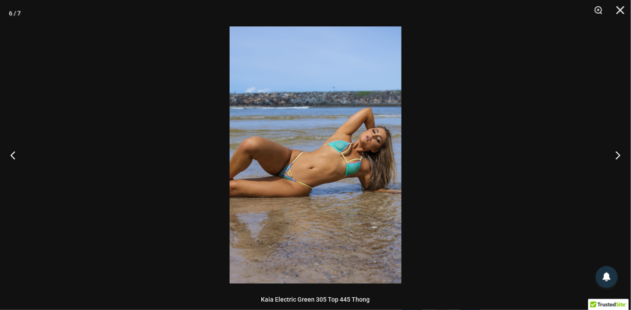
click at [285, 175] on img at bounding box center [316, 154] width 172 height 257
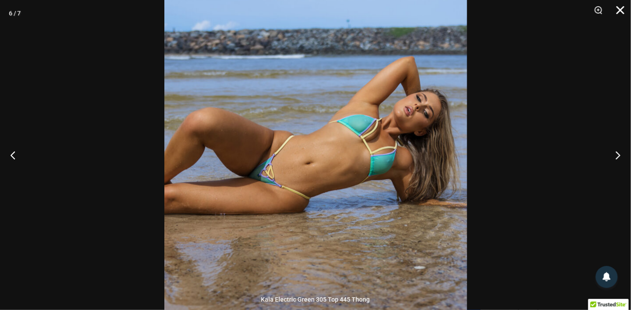
click at [620, 8] on button "Close" at bounding box center [617, 13] width 22 height 26
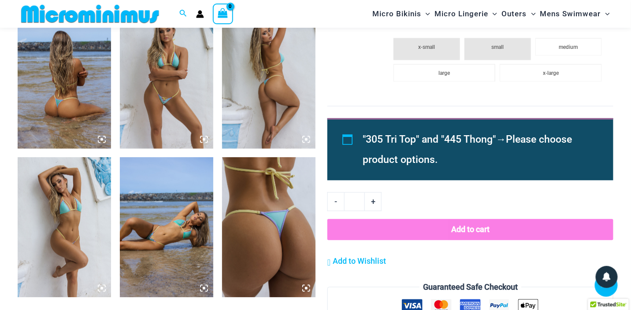
click at [271, 222] on img at bounding box center [268, 228] width 93 height 140
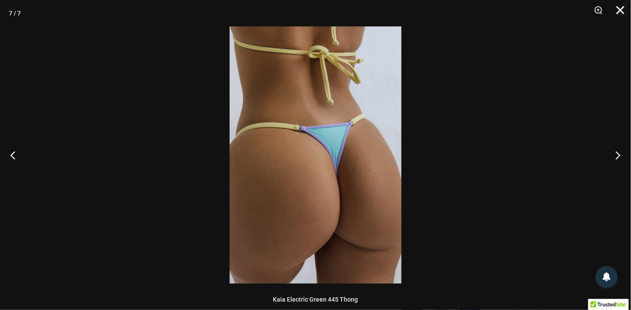
click at [625, 11] on button "Close" at bounding box center [617, 13] width 22 height 26
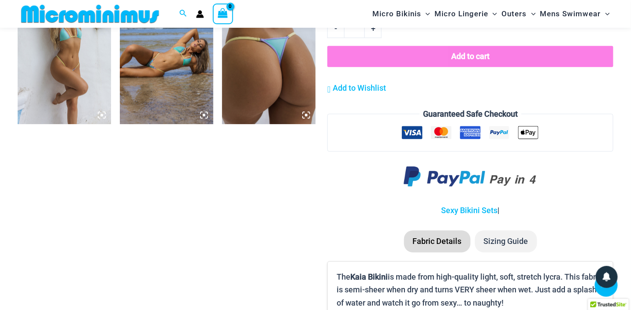
scroll to position [703, 0]
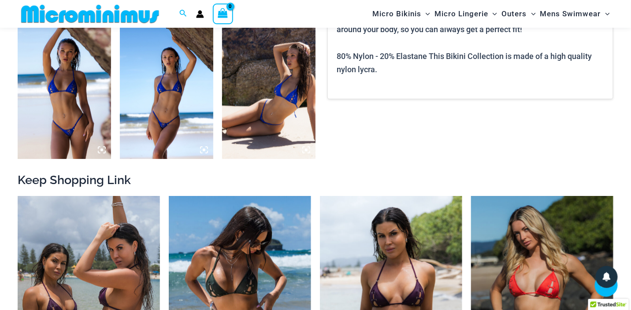
scroll to position [697, 0]
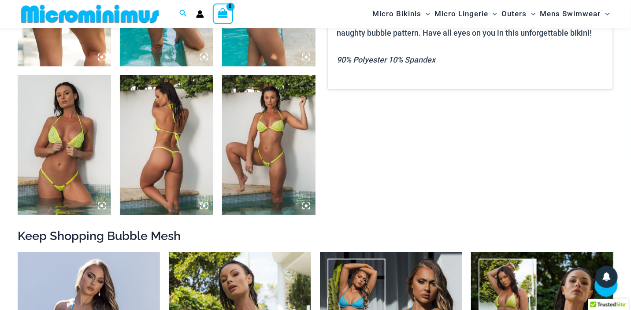
scroll to position [698, 0]
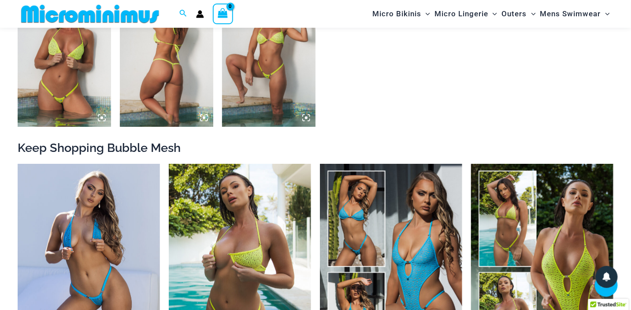
click at [89, 87] on img at bounding box center [64, 57] width 93 height 140
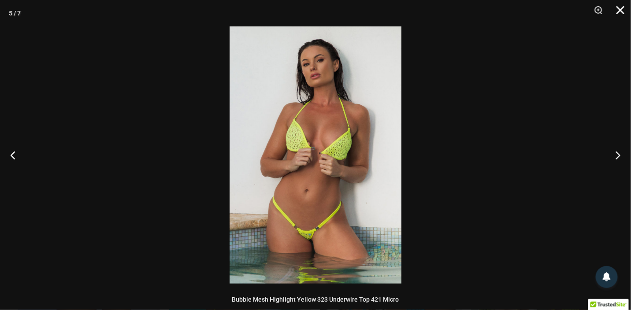
click at [619, 8] on button "Close" at bounding box center [617, 13] width 22 height 26
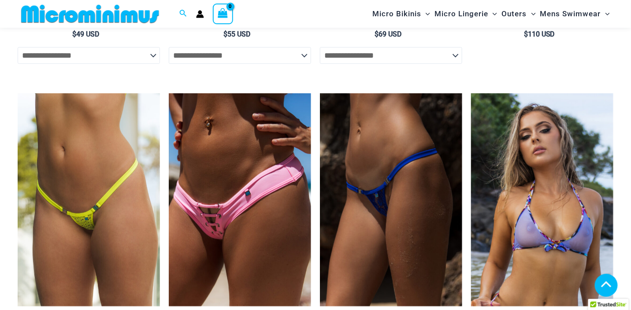
scroll to position [1226, 0]
